Goal: Transaction & Acquisition: Purchase product/service

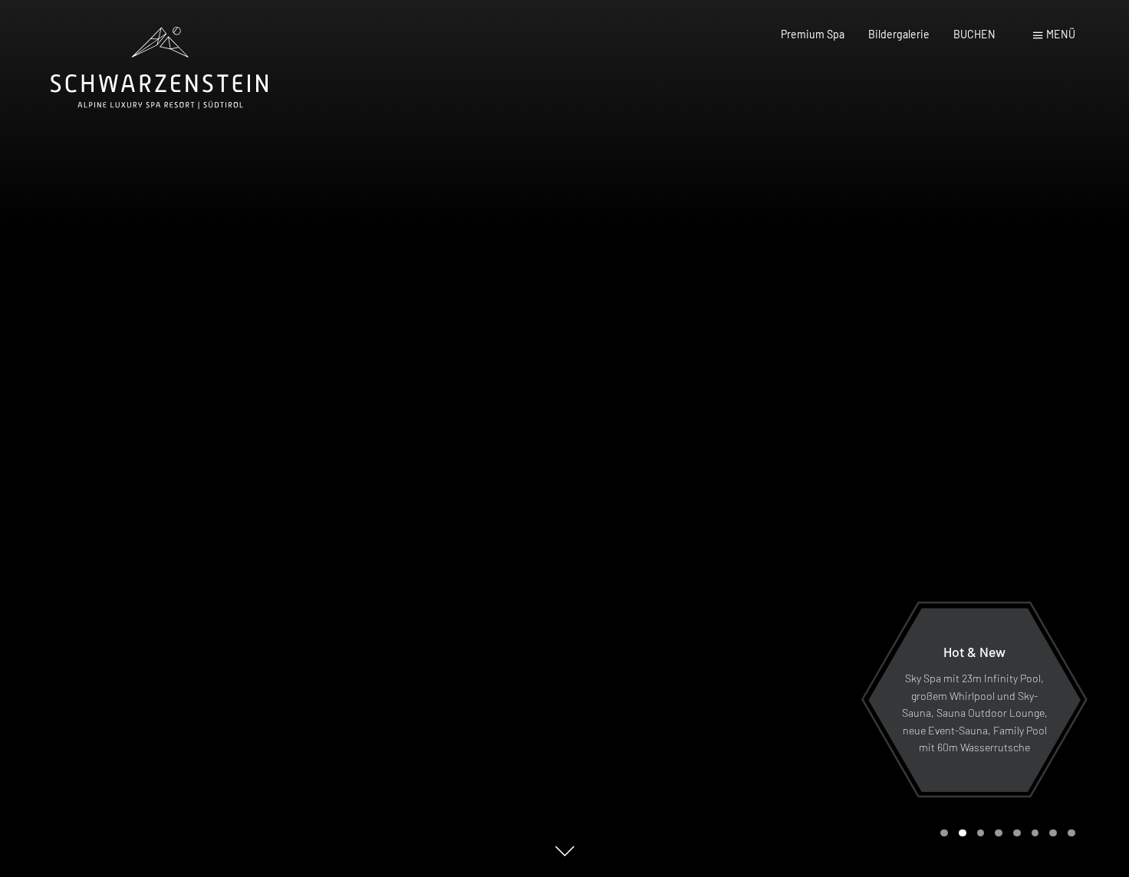
scroll to position [-2, 0]
click at [846, 408] on div at bounding box center [846, 438] width 564 height 877
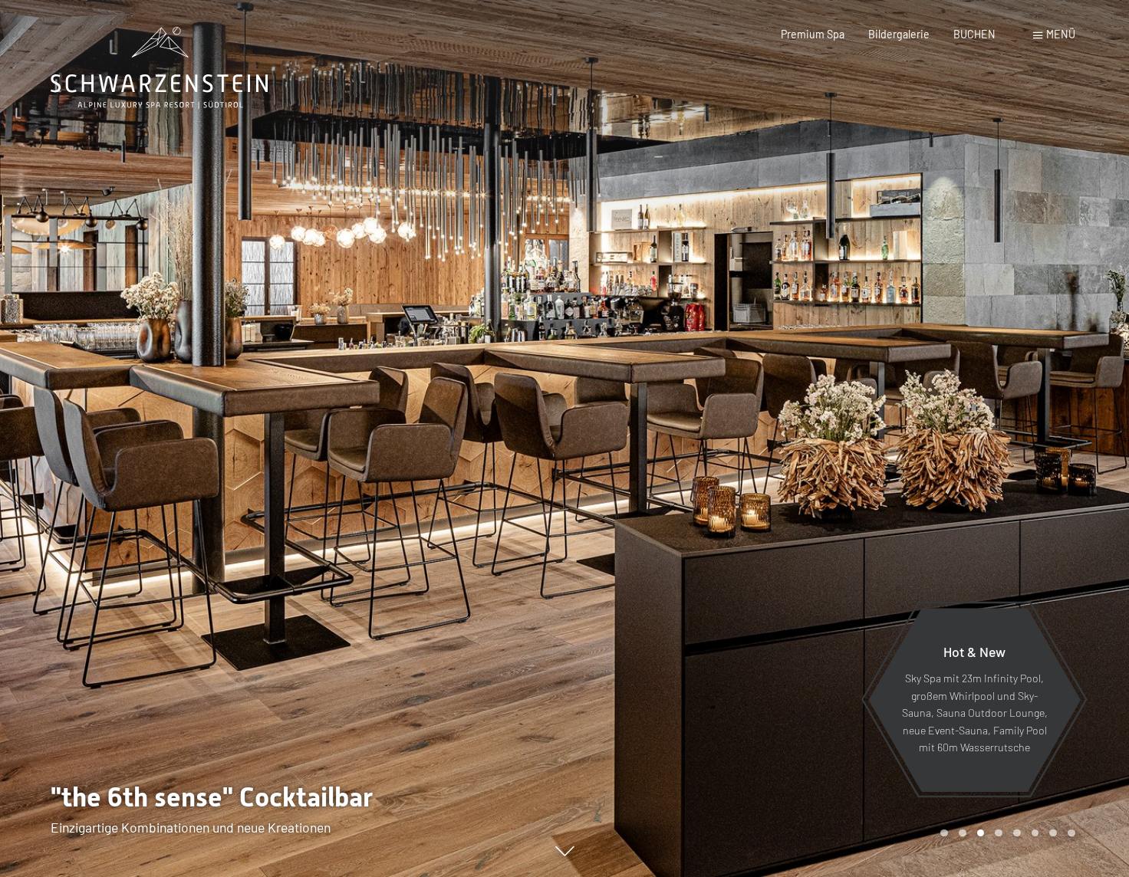
click at [846, 408] on div at bounding box center [846, 438] width 564 height 877
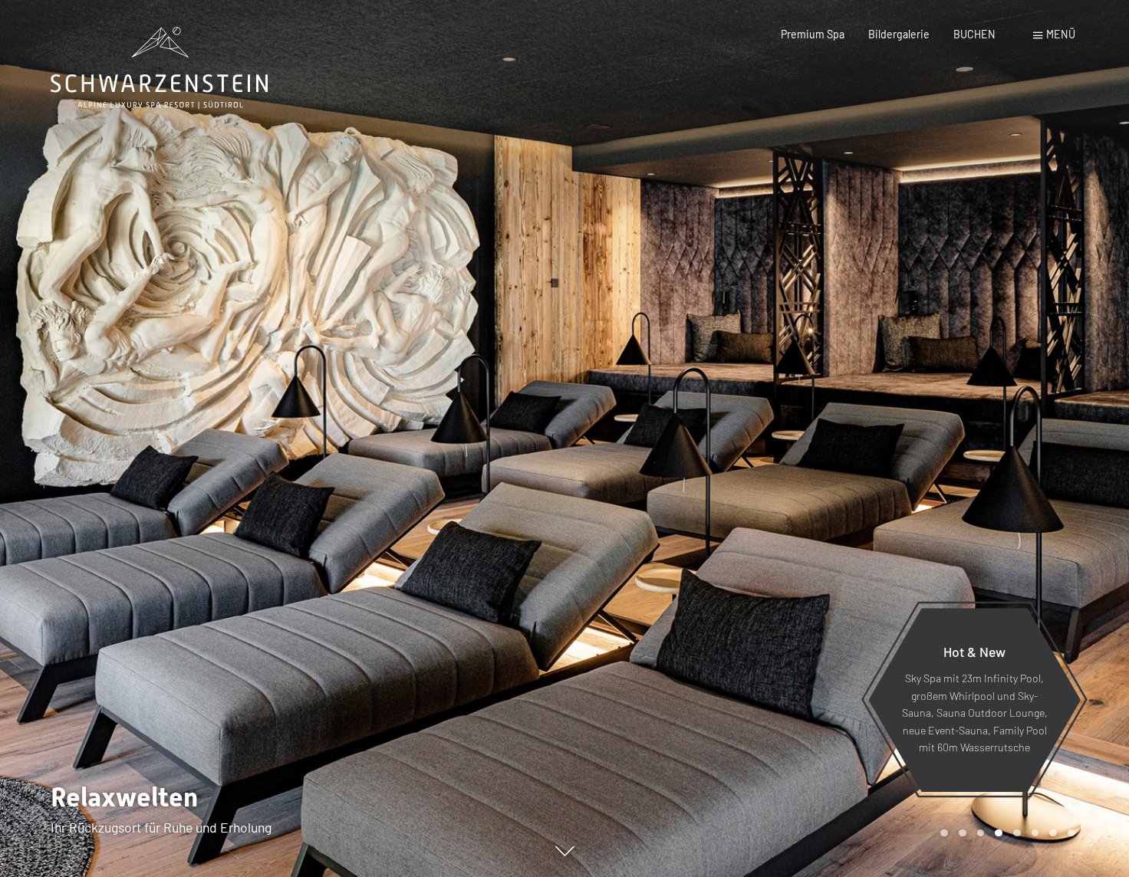
click at [864, 389] on div at bounding box center [846, 438] width 564 height 877
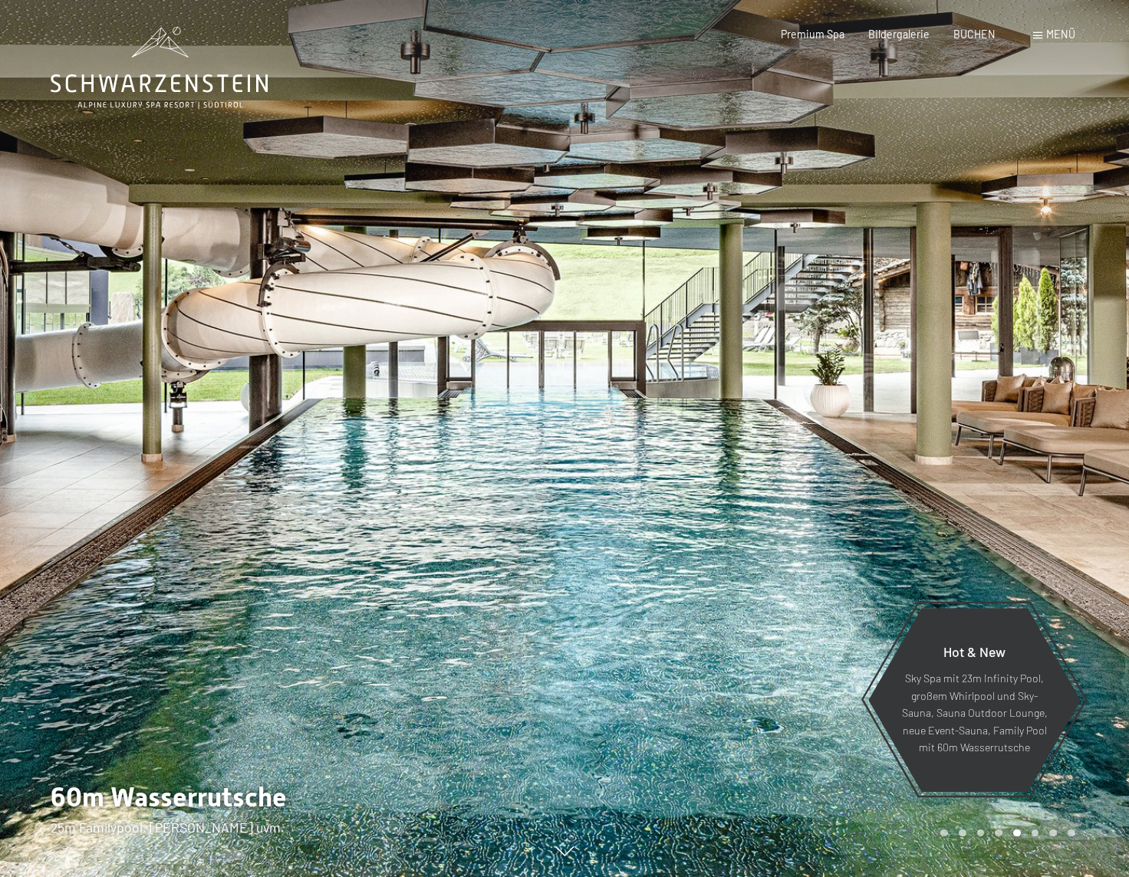
click at [871, 156] on div at bounding box center [846, 438] width 564 height 877
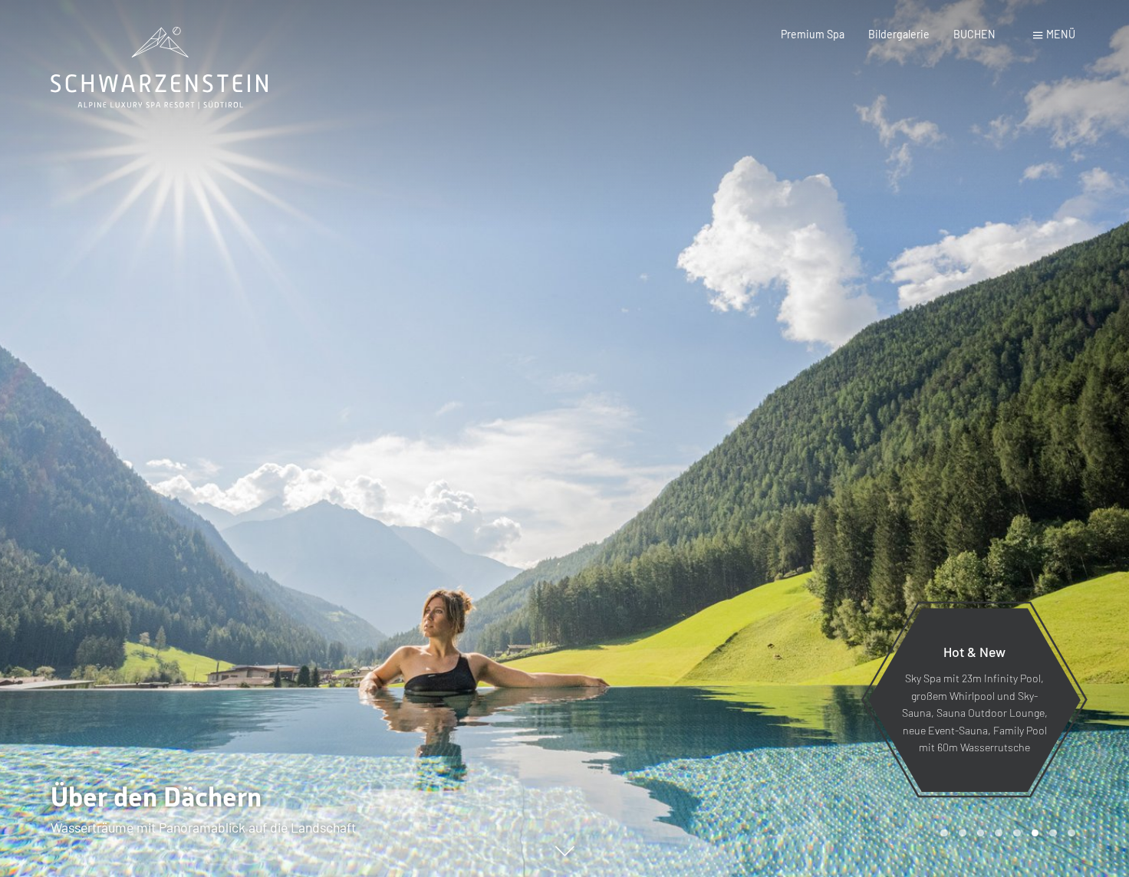
click at [1032, 38] on div "Buchen Anfragen Premium Spa Bildergalerie BUCHEN Menü DE IT EN Gutschein Bilder…" at bounding box center [903, 34] width 341 height 15
click at [1049, 28] on span "Menü" at bounding box center [1060, 34] width 29 height 13
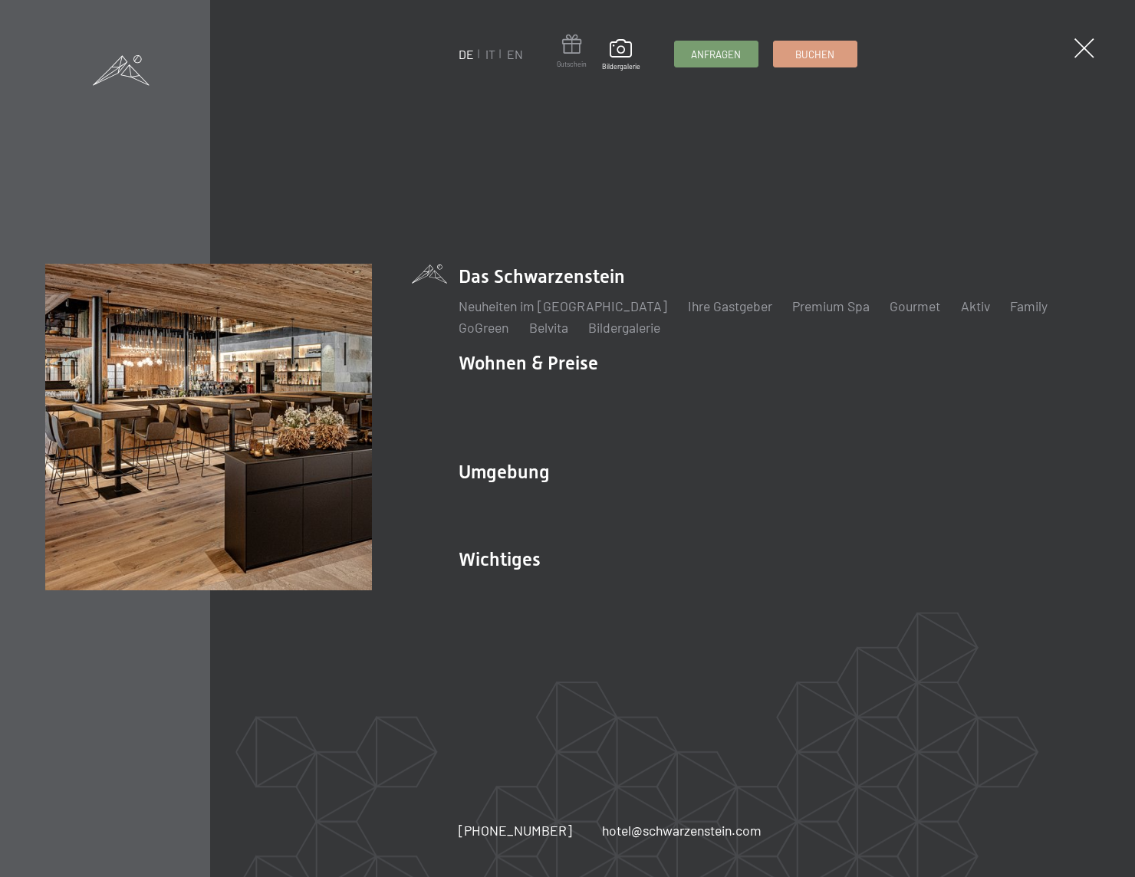
click at [574, 48] on span at bounding box center [572, 47] width 30 height 25
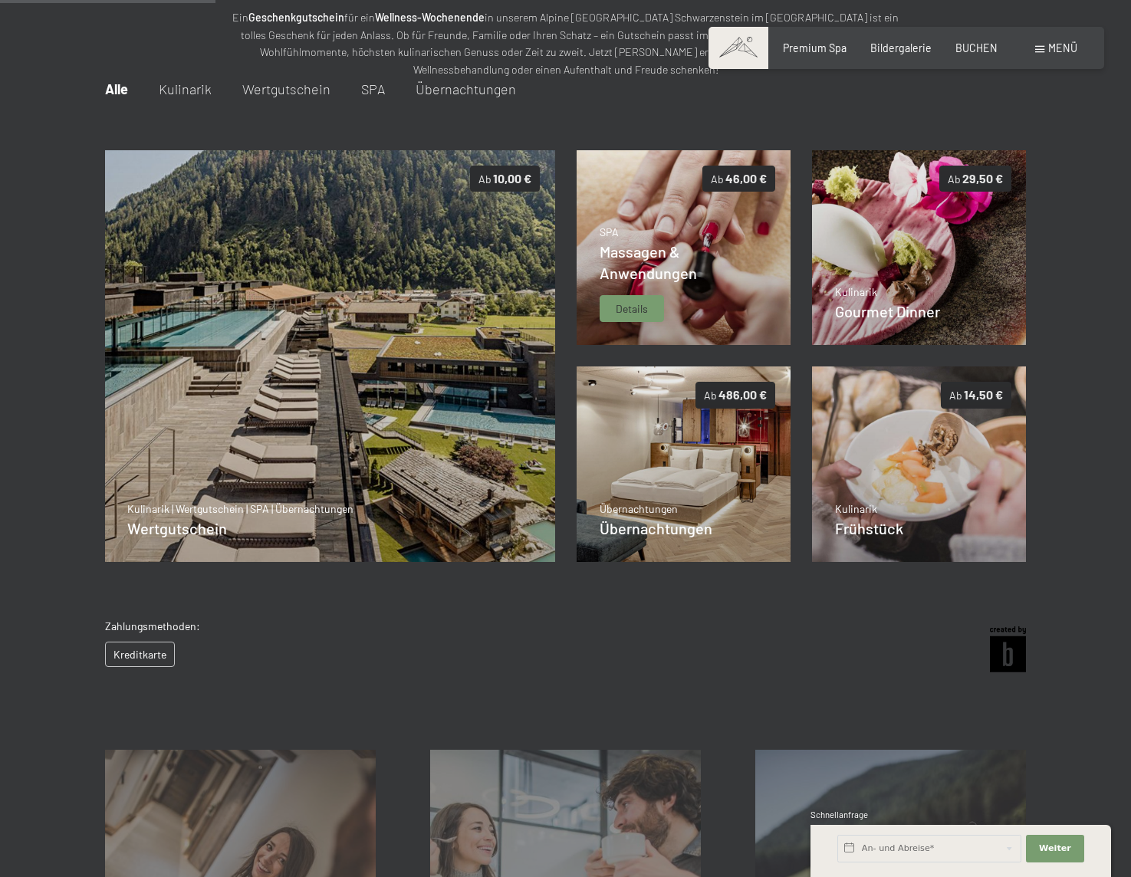
click at [641, 208] on img at bounding box center [684, 248] width 215 height 196
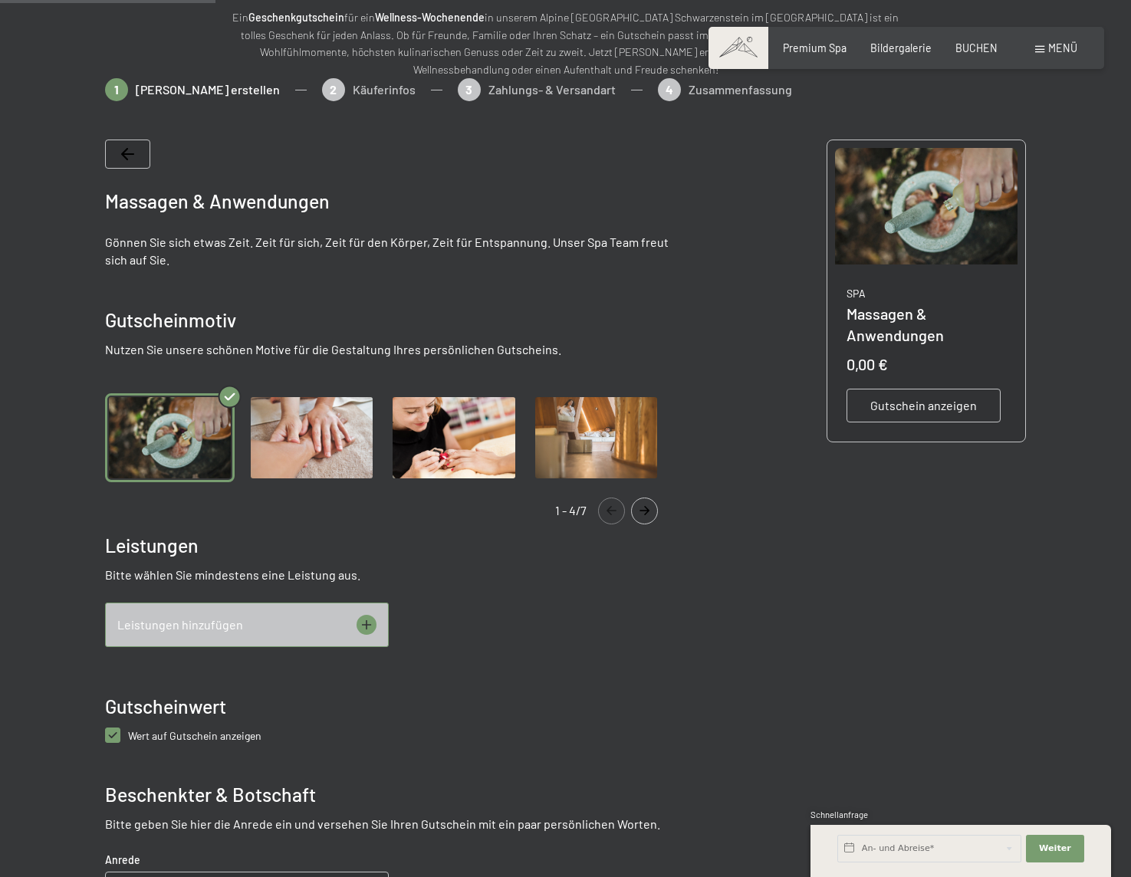
click at [352, 622] on div "Leistungen hinzufügen" at bounding box center [247, 625] width 284 height 44
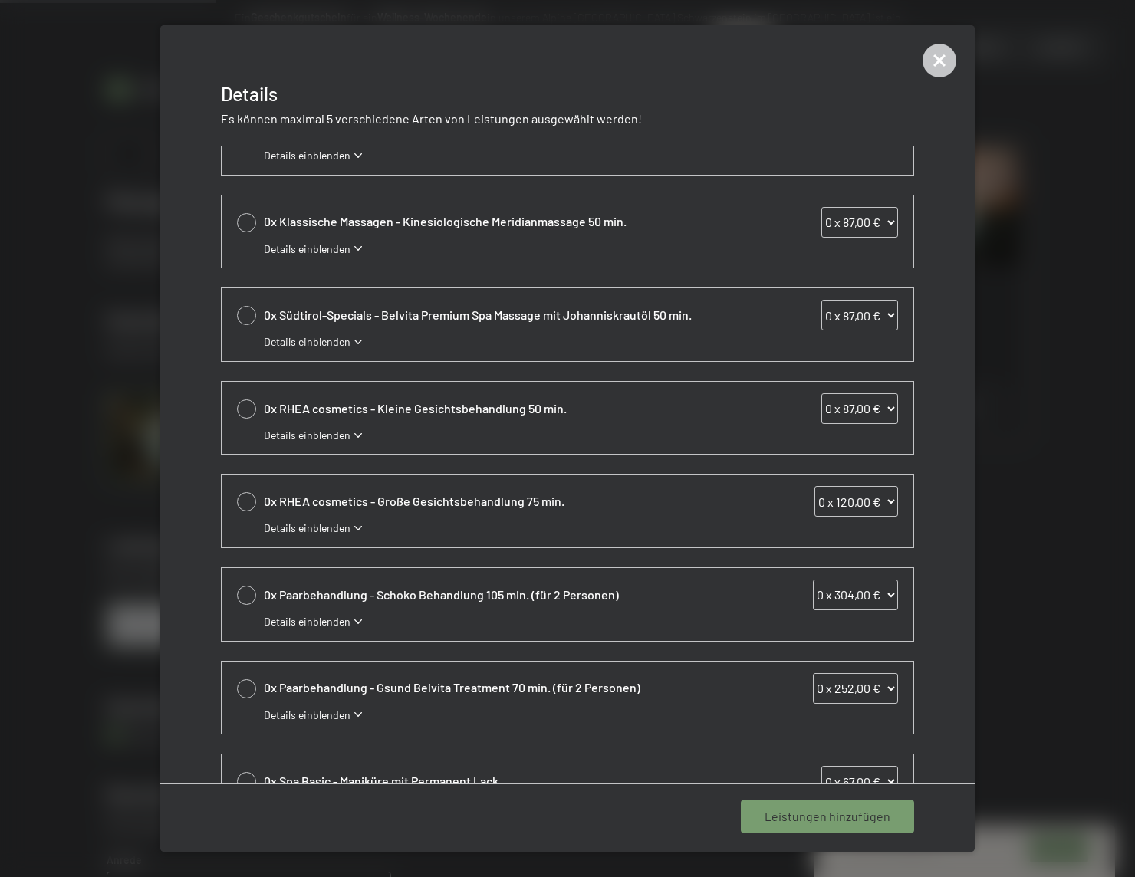
scroll to position [227, 0]
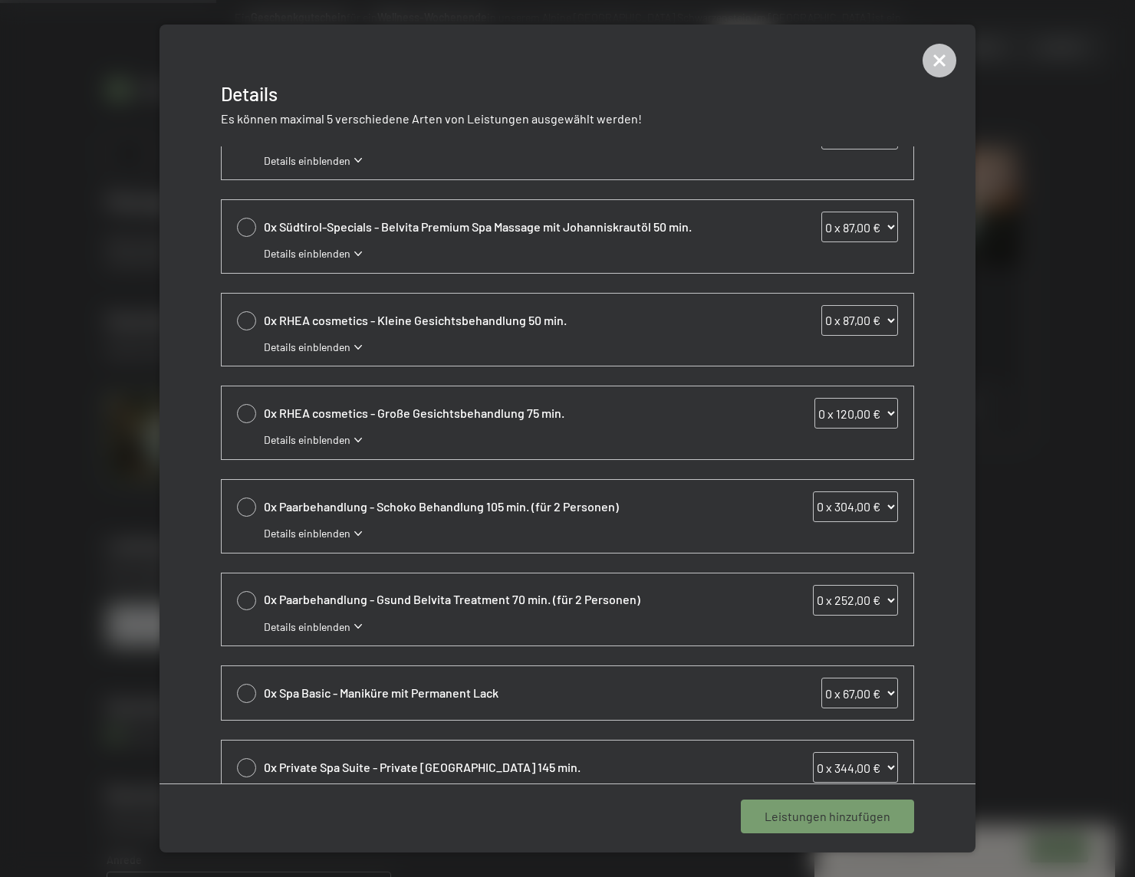
click at [312, 438] on span "Details einblenden" at bounding box center [307, 440] width 87 height 15
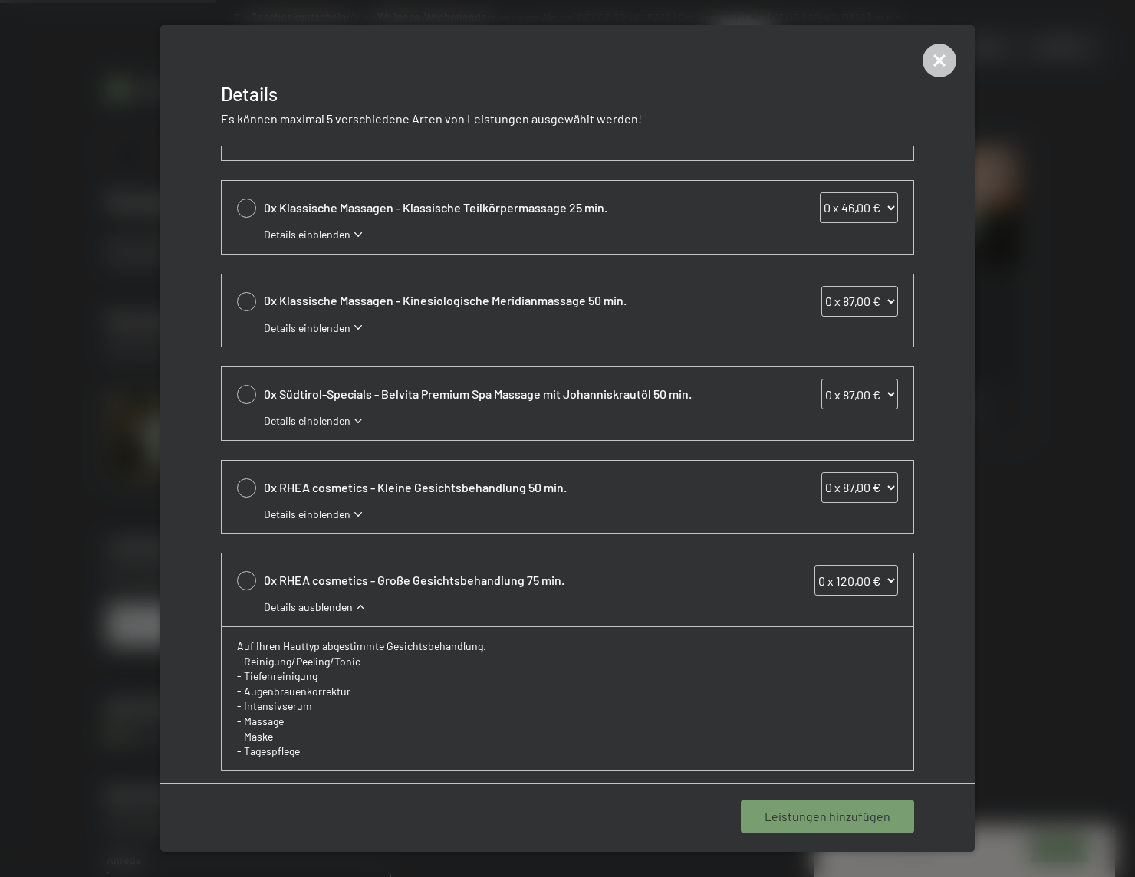
scroll to position [67, 0]
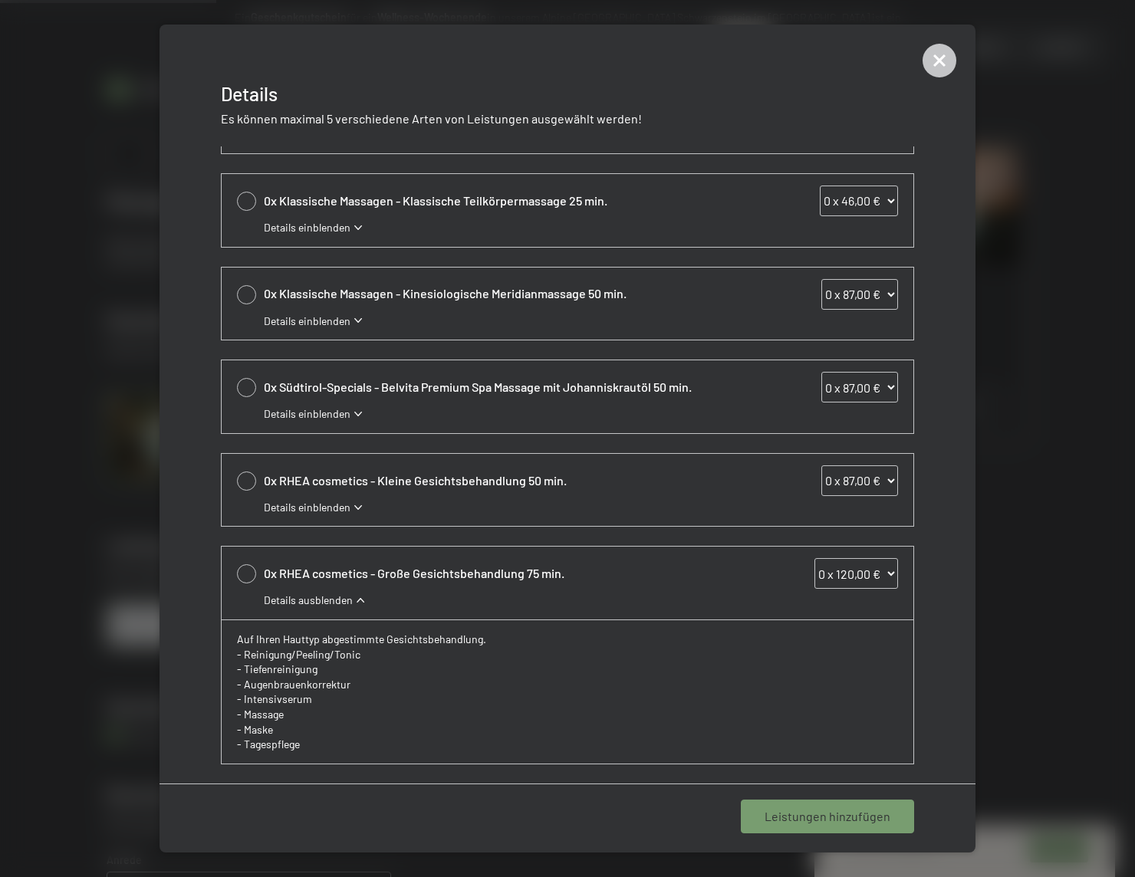
click at [329, 409] on span "Details einblenden" at bounding box center [307, 413] width 87 height 15
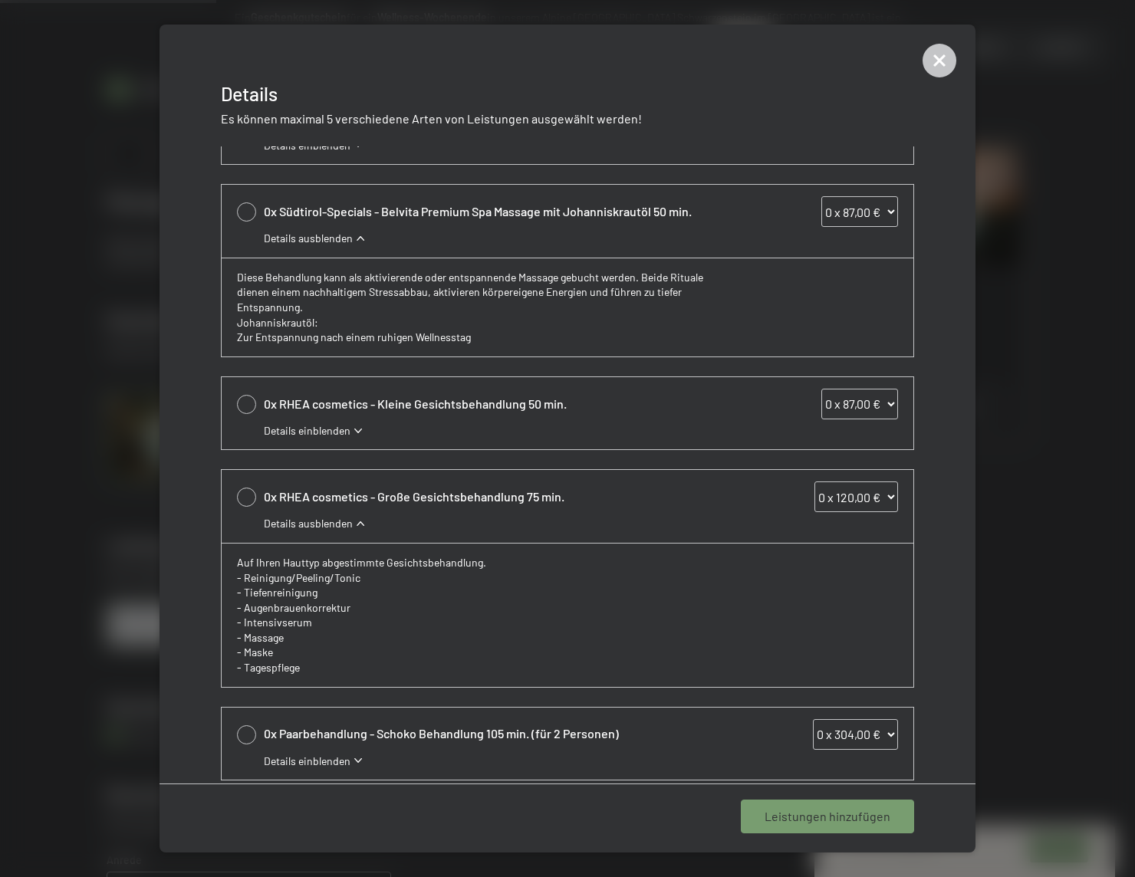
scroll to position [244, 0]
click at [324, 422] on span "Details einblenden" at bounding box center [307, 429] width 87 height 15
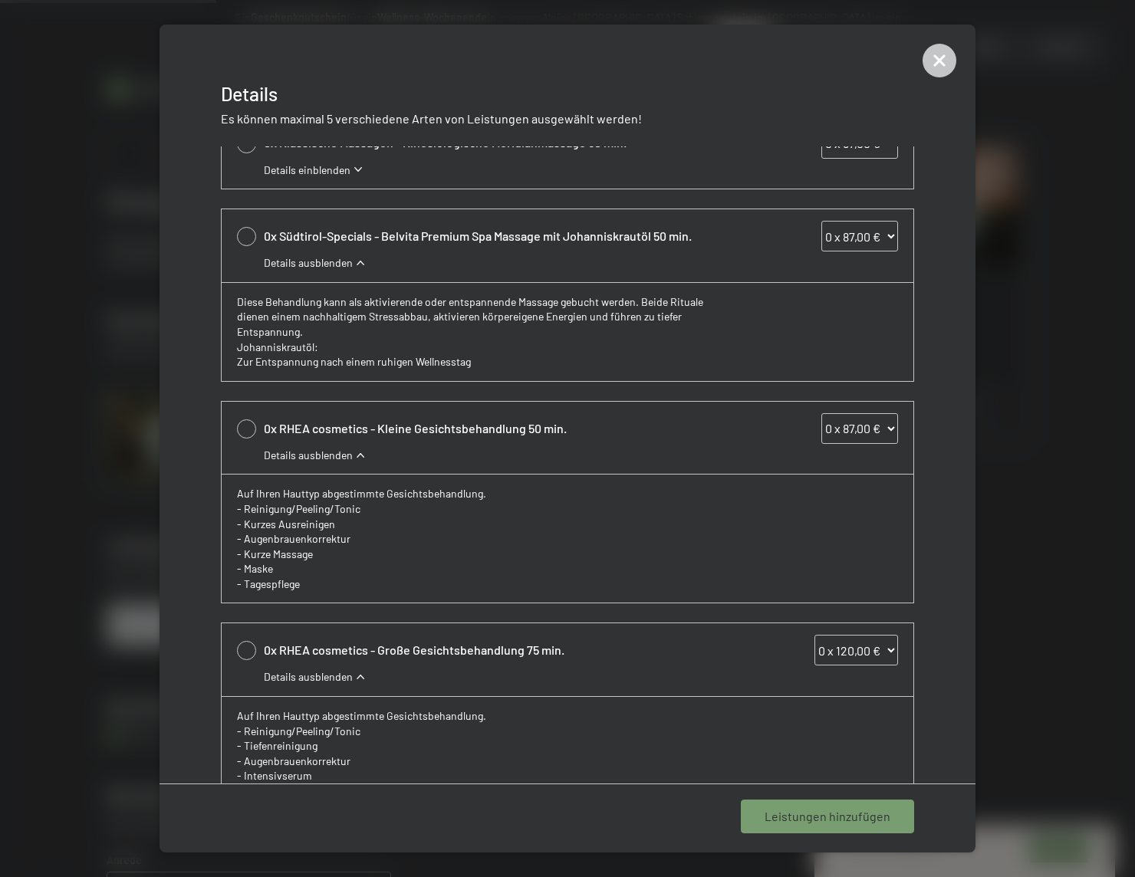
scroll to position [221, 0]
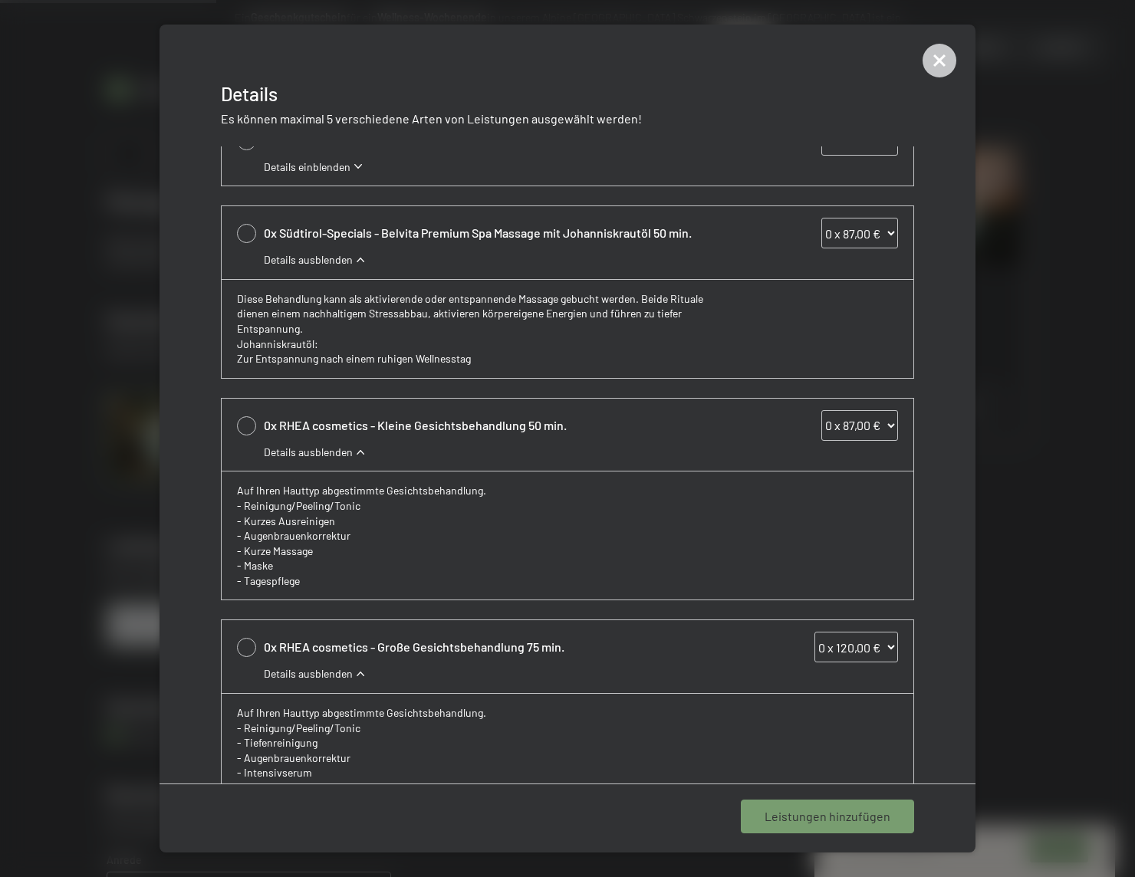
click at [246, 426] on div at bounding box center [246, 425] width 19 height 19
select select "1"
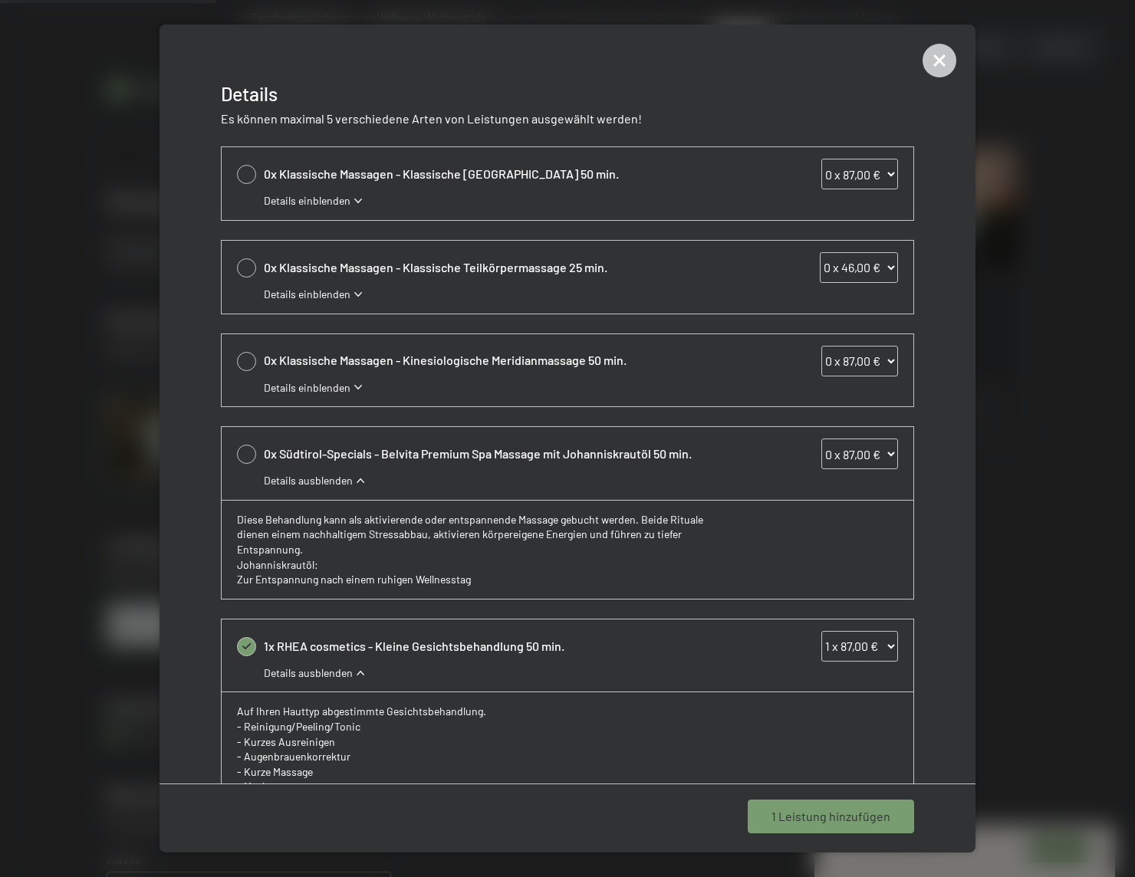
scroll to position [0, 0]
click at [315, 387] on span "Details einblenden" at bounding box center [307, 387] width 87 height 15
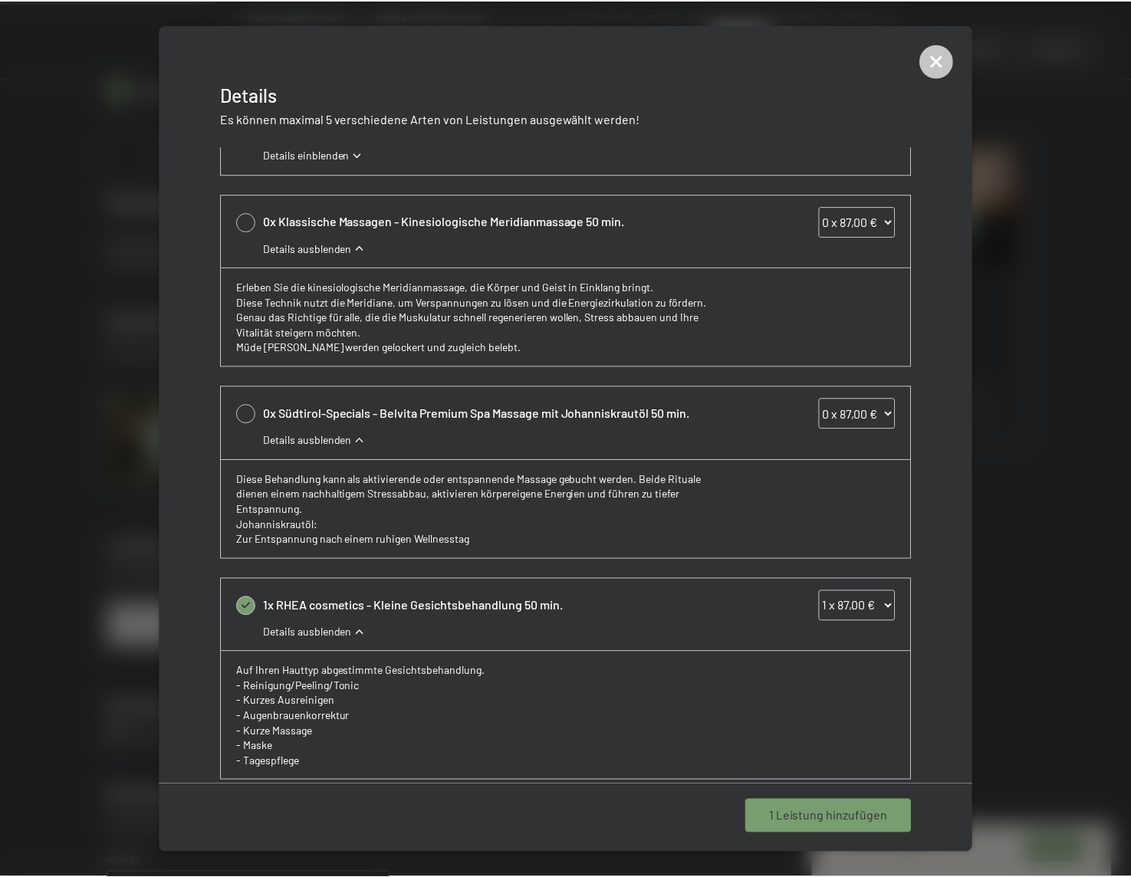
scroll to position [205, 0]
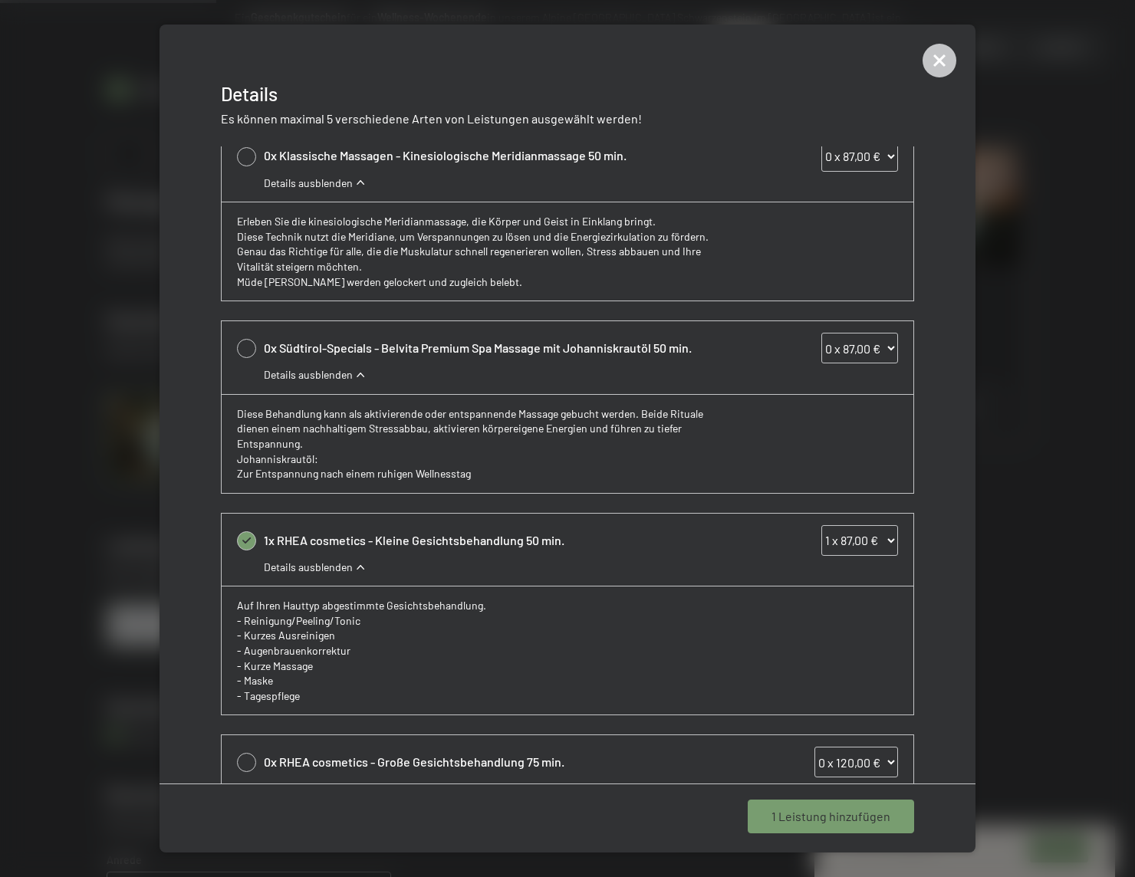
click at [244, 364] on div "0x Südtirol-Specials - Belvita Premium Spa Massage mit Johanniskrautöl 50 min. …" at bounding box center [568, 357] width 692 height 73
click at [245, 352] on div at bounding box center [246, 348] width 19 height 19
select select "1"
click at [782, 830] on div "2 Leistungen hinzufügen" at bounding box center [823, 817] width 183 height 34
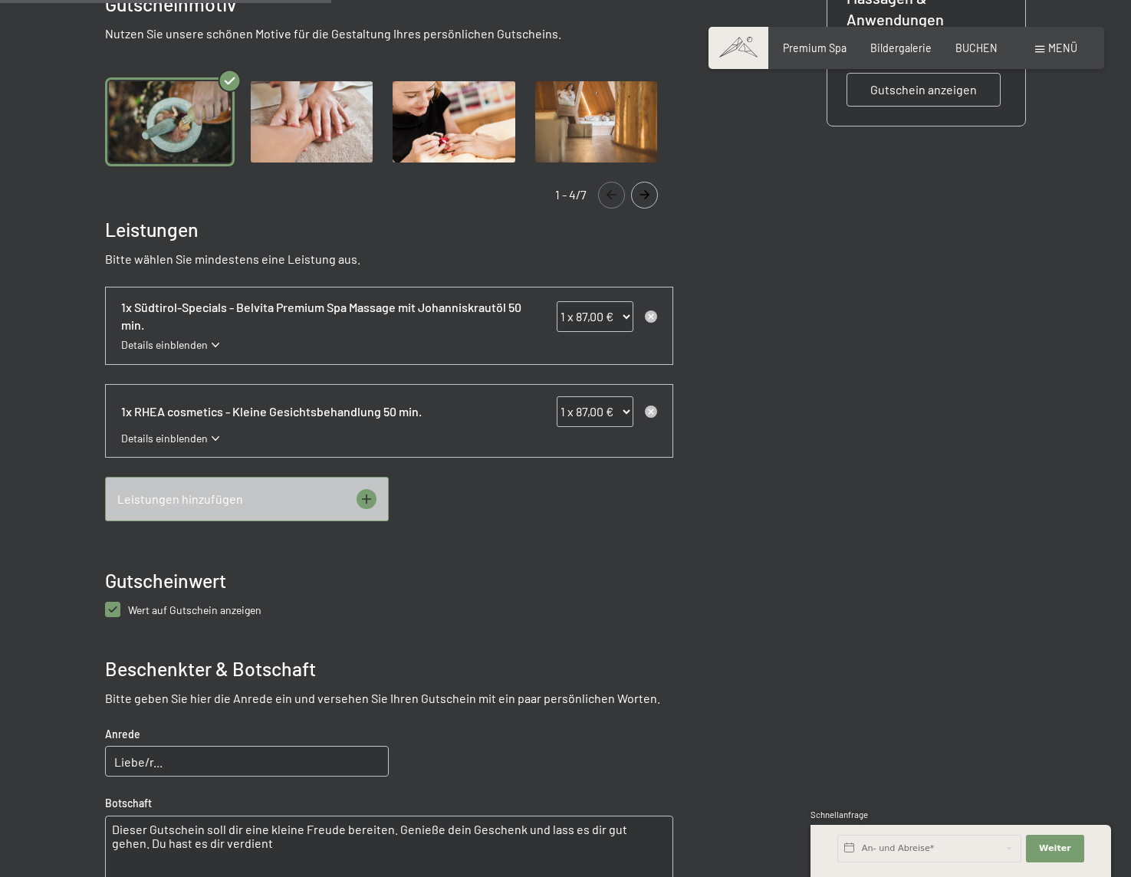
scroll to position [673, 0]
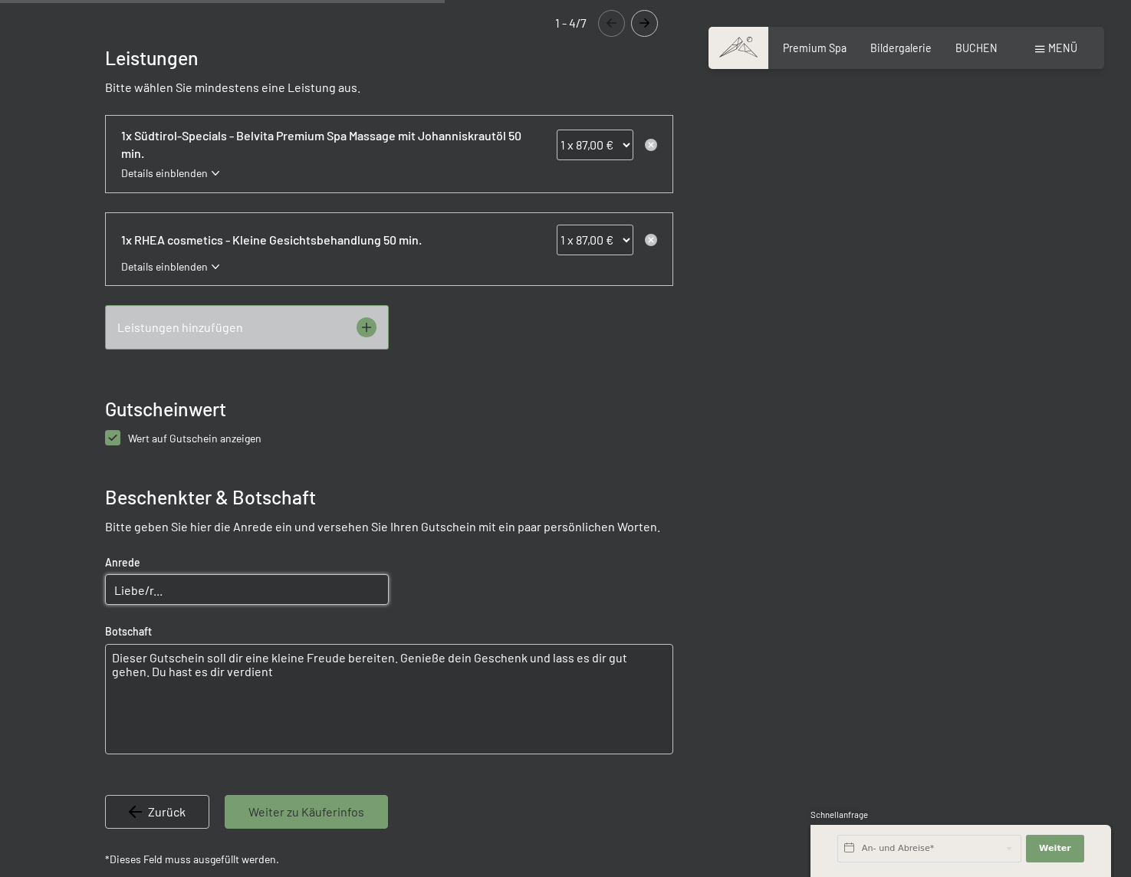
click at [244, 590] on input "Liebe/r..." at bounding box center [247, 589] width 284 height 31
click at [206, 717] on textarea "Dieser Gutschein soll dir eine kleine Freude bereiten. Genieße dein Geschenk un…" at bounding box center [389, 699] width 568 height 110
click at [309, 592] on input "Liebe Barbara," at bounding box center [247, 589] width 284 height 31
type input "Liebe Barbara, liebe Mama,"
click at [272, 656] on textarea "Dieser Gutschein soll dir eine kleine Freude bereiten. Genieße dein Geschenk un…" at bounding box center [389, 699] width 568 height 110
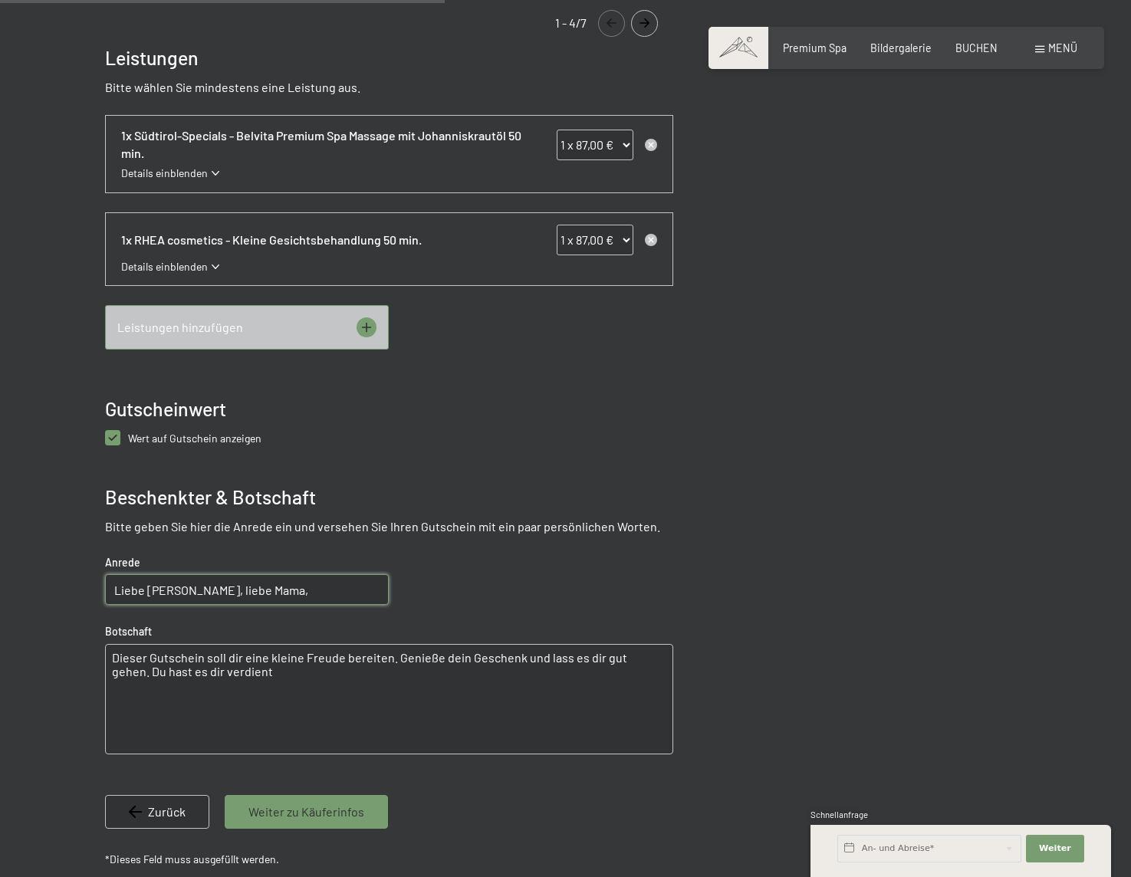
click at [272, 656] on textarea "Dieser Gutschein soll dir eine kleine Freude bereiten. Genieße dein Geschenk un…" at bounding box center [389, 699] width 568 height 110
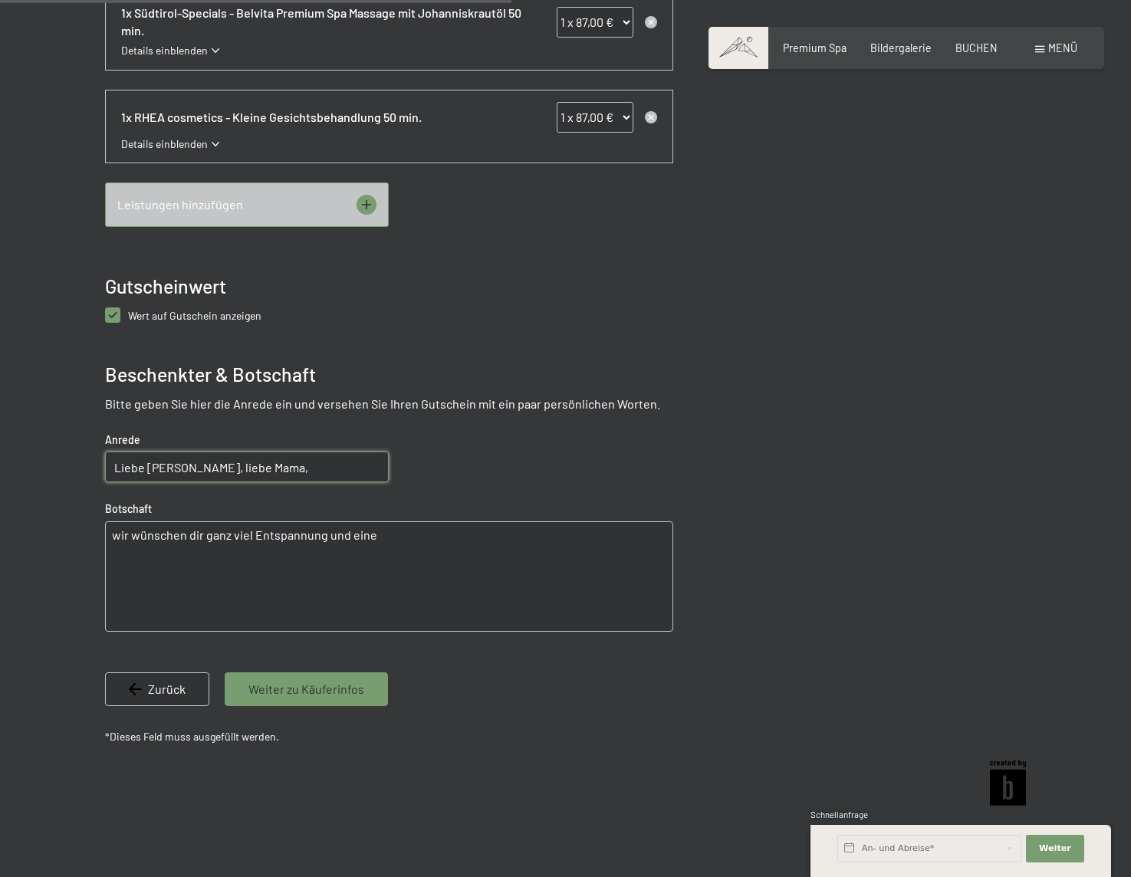
scroll to position [775, 0]
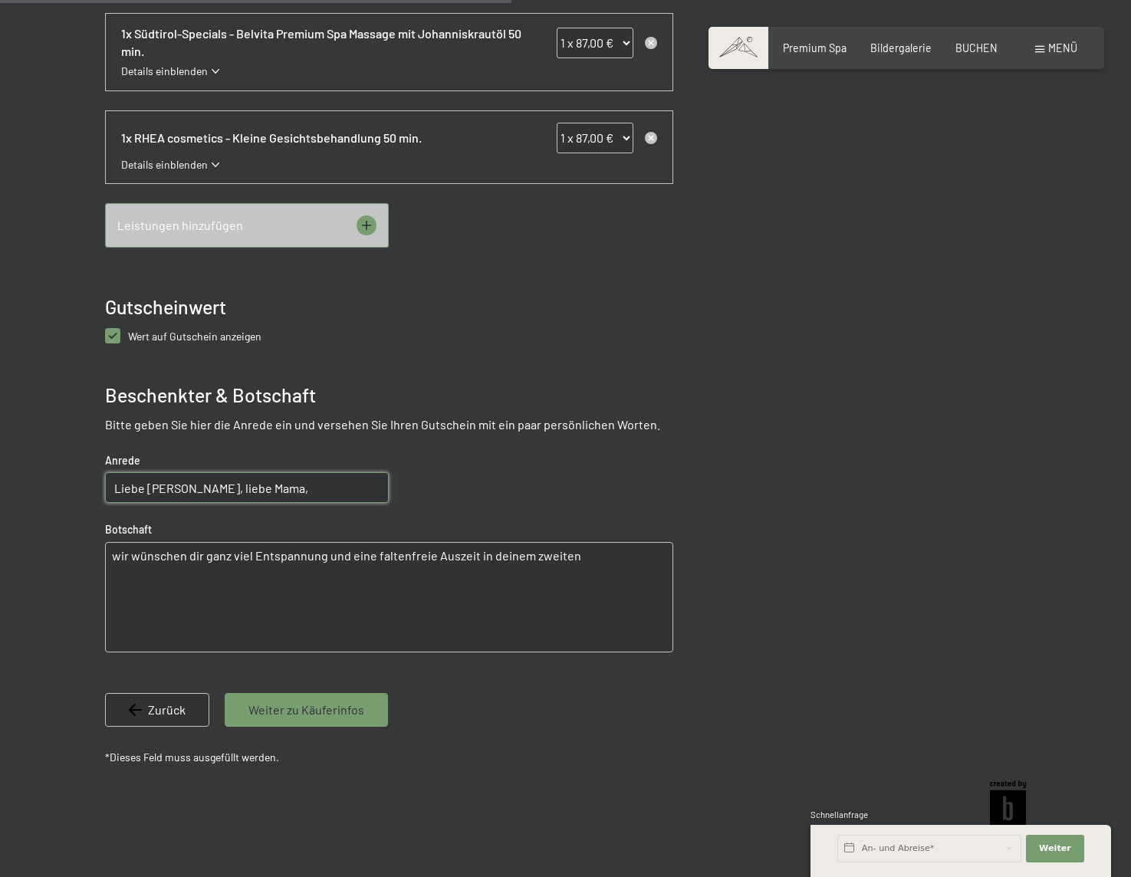
click at [559, 557] on textarea "wir wünschen dir ganz viel Entspannung und eine faltenfreie Auszeit in deinem z…" at bounding box center [389, 597] width 568 height 110
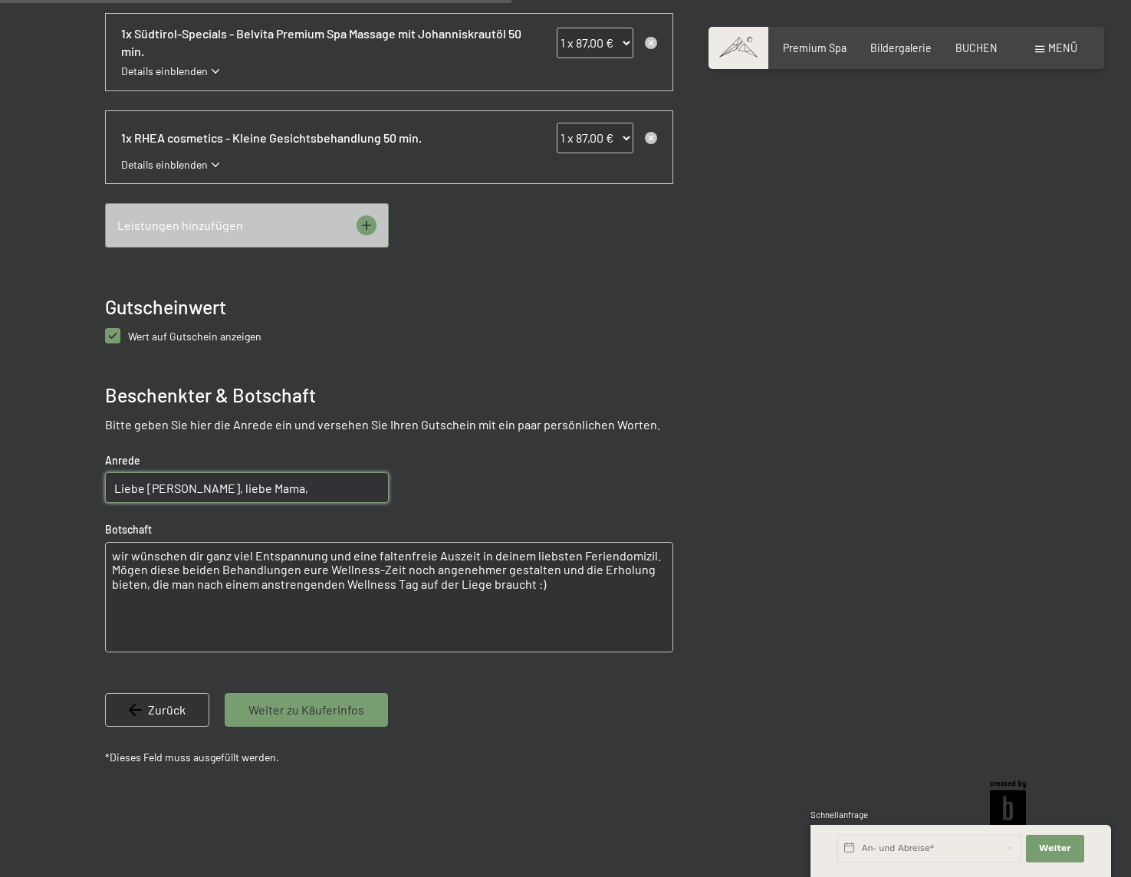
type textarea "wir wünschen dir ganz viel Entspannung und eine faltenfreie Auszeit in deinem l…"
click at [360, 716] on div "Weiter zu Käuferinfos" at bounding box center [306, 710] width 163 height 34
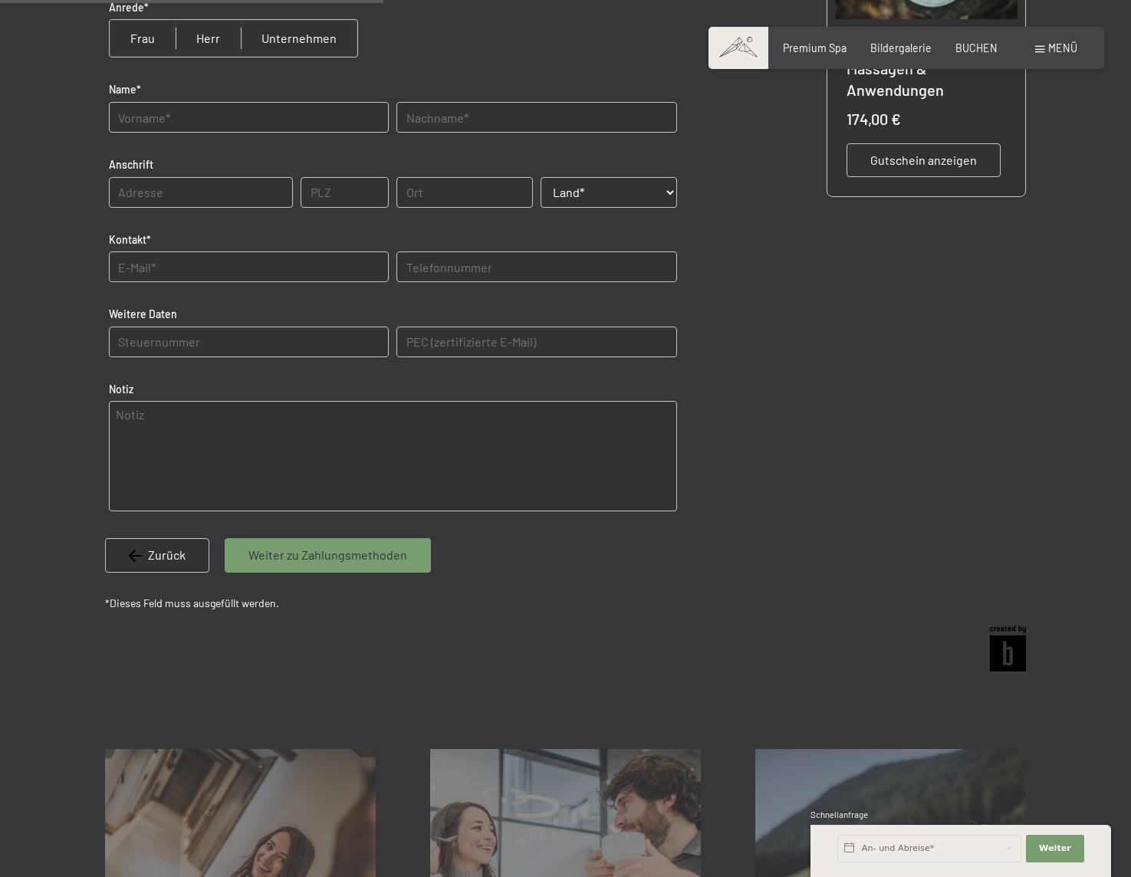
scroll to position [247, 0]
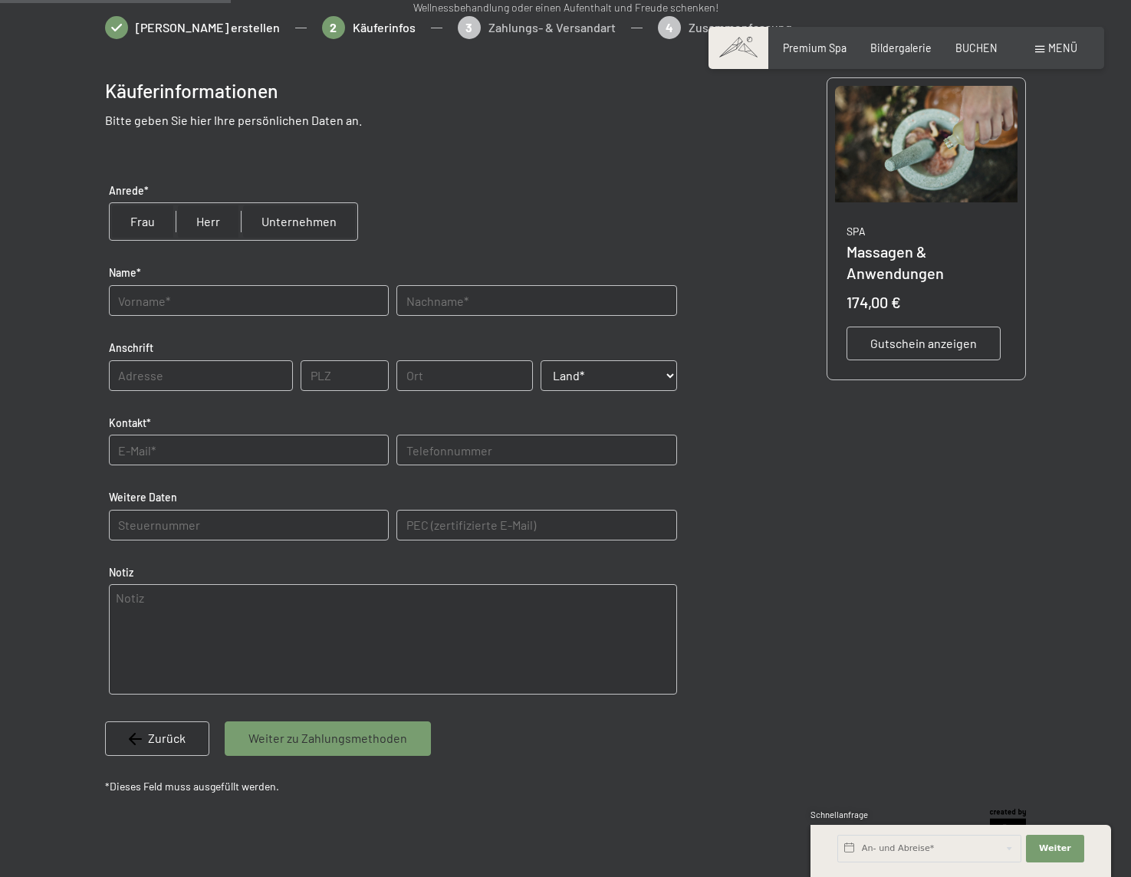
click at [202, 221] on input "radio" at bounding box center [208, 221] width 65 height 37
radio input "true"
click at [199, 272] on label "Name*" at bounding box center [249, 272] width 280 height 15
type input "Tobias"
type input "Linden"
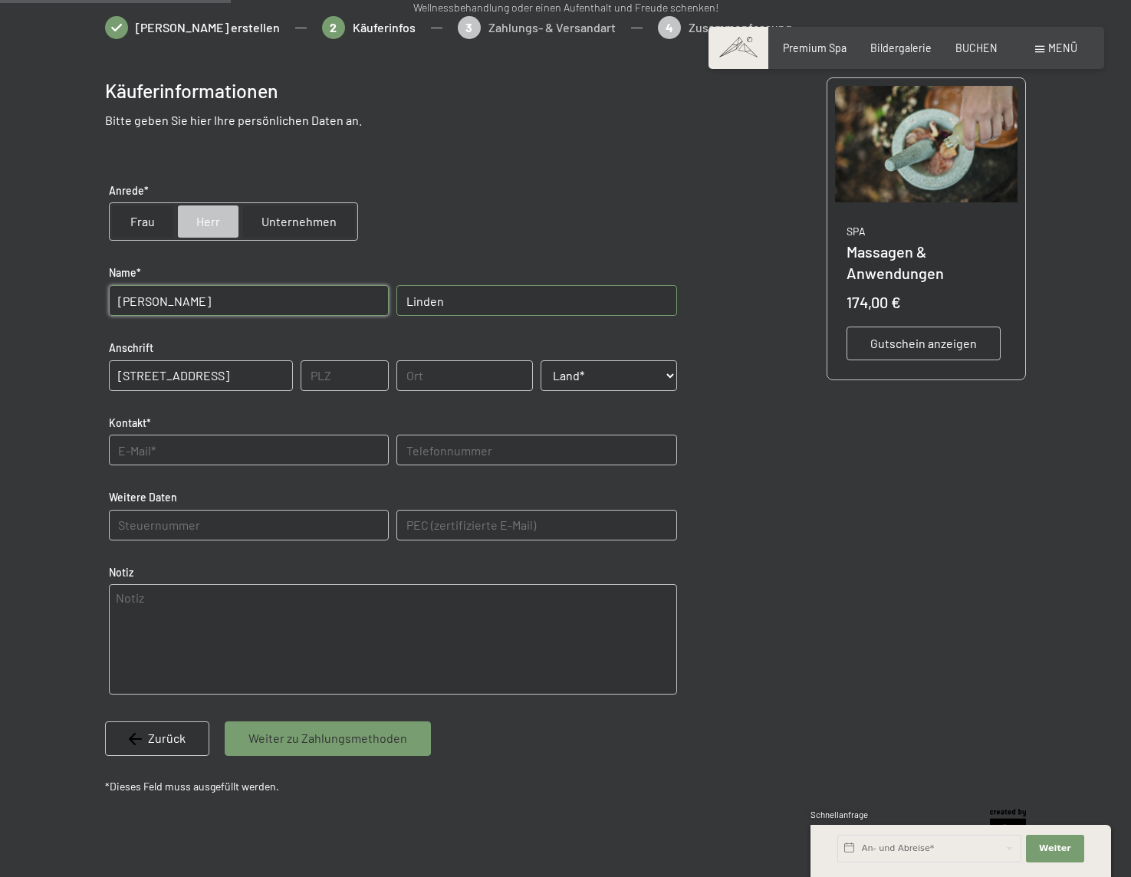
type input "Niederkasseler Lohweg 24"
type input "40547"
type input "Düsseldorf"
select select "DEU"
type input "tlinden@me.com"
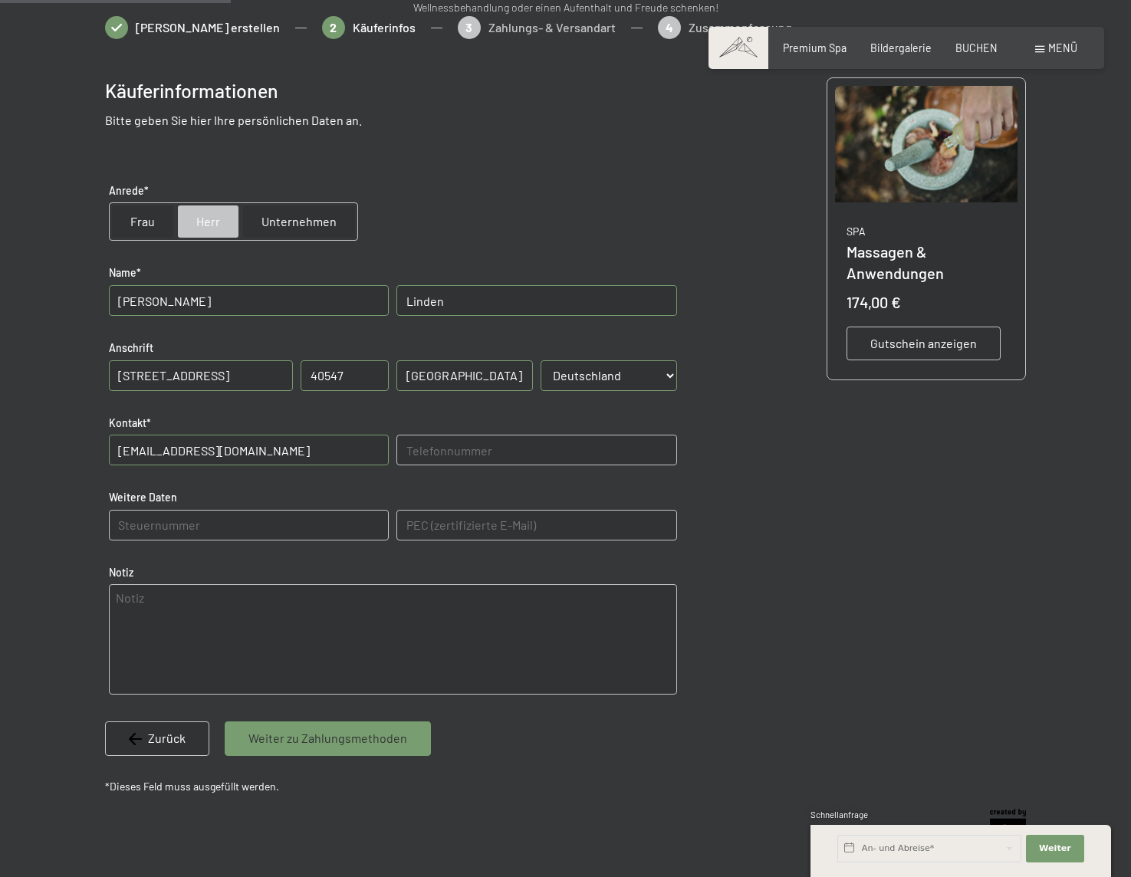
click at [279, 730] on span "Weiter zu Zahlungsmethoden" at bounding box center [327, 738] width 159 height 17
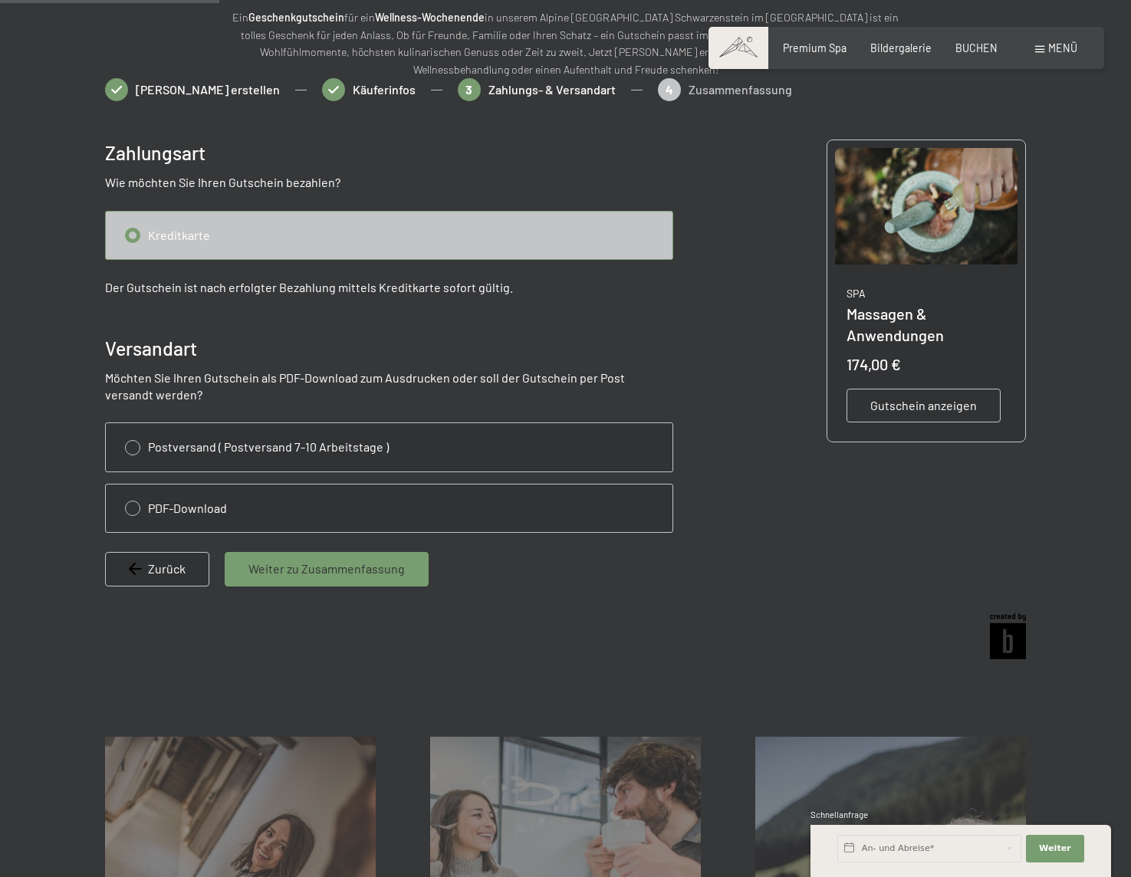
click at [285, 501] on input "radio" at bounding box center [389, 509] width 567 height 48
radio input "true"
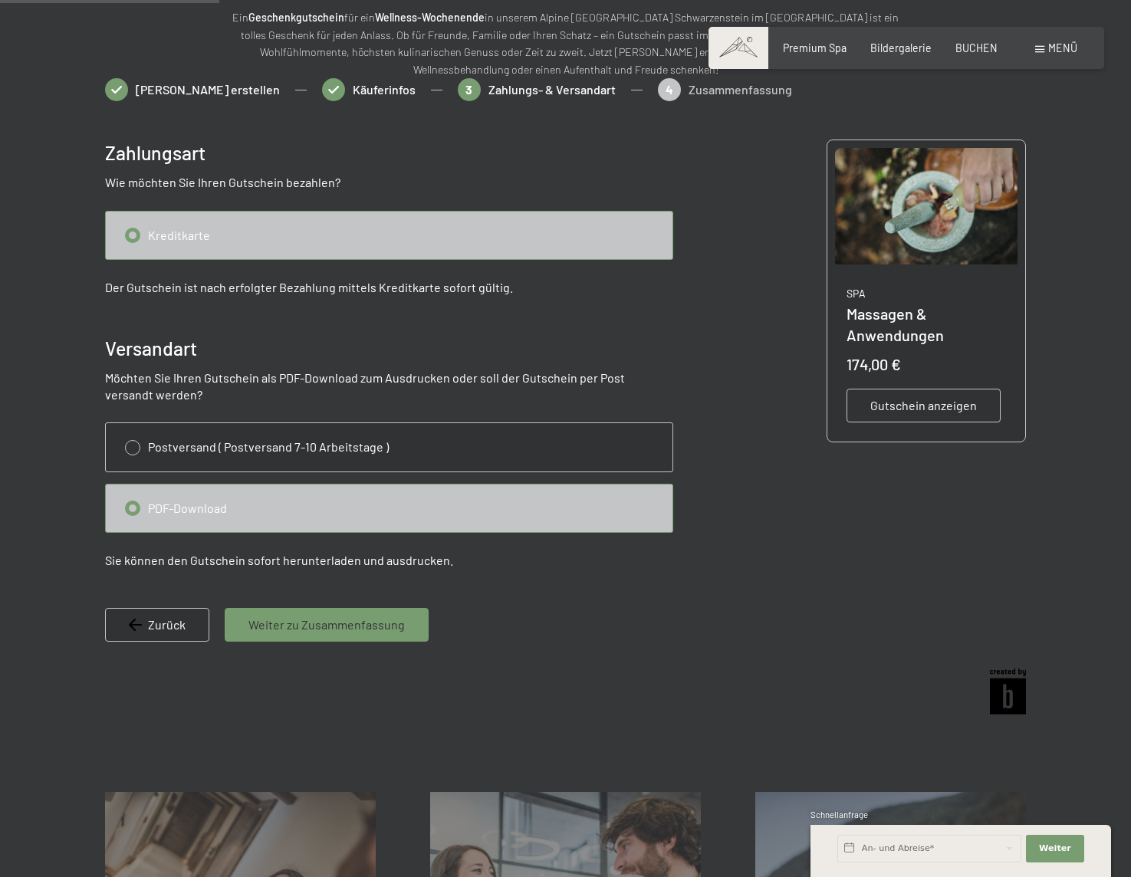
click at [348, 608] on div "Weiter zu Zusammenfassung" at bounding box center [327, 625] width 204 height 34
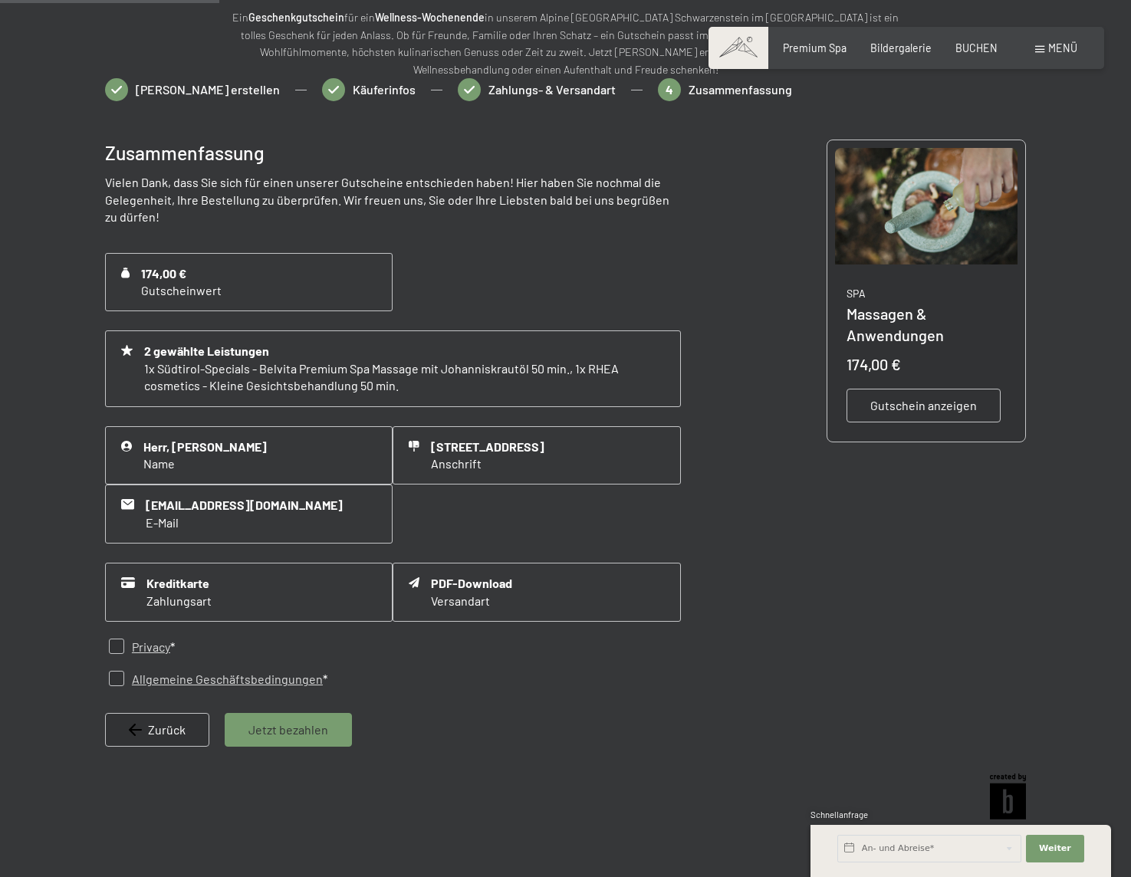
click at [106, 663] on div "Privacy *" at bounding box center [345, 647] width 480 height 32
click at [113, 686] on input "checkbox" at bounding box center [116, 678] width 15 height 15
checkbox input "true"
click at [120, 654] on input "checkbox" at bounding box center [116, 646] width 15 height 15
checkbox input "true"
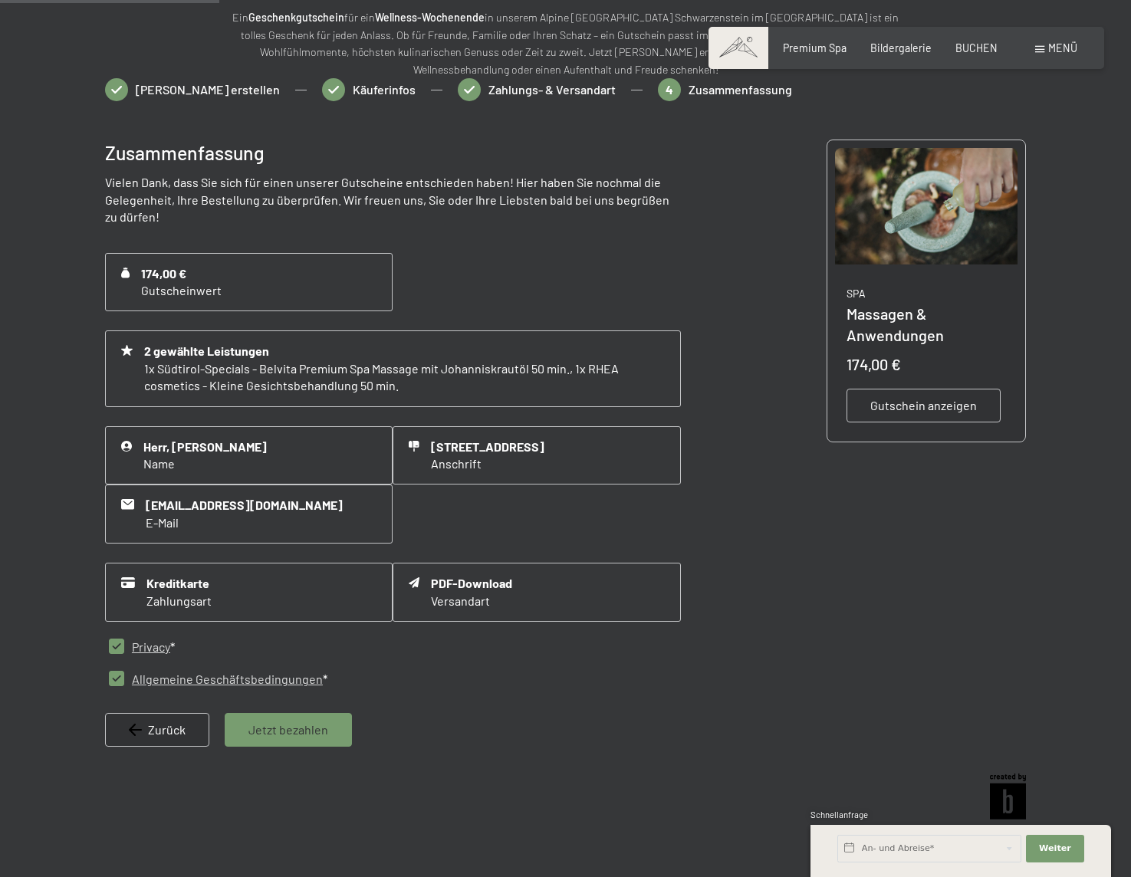
click at [255, 738] on span "Jetzt bezahlen" at bounding box center [288, 730] width 80 height 17
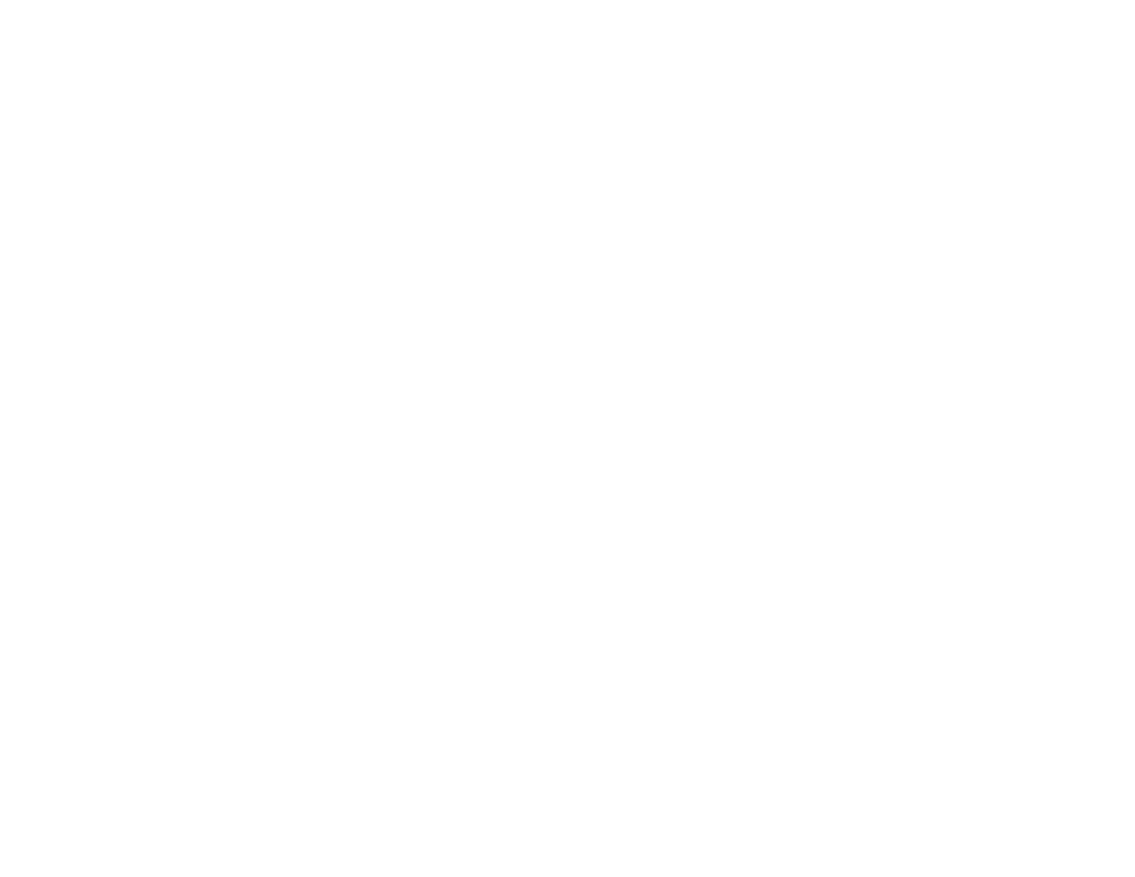
scroll to position [0, 0]
